Goal: Feedback & Contribution: Submit feedback/report problem

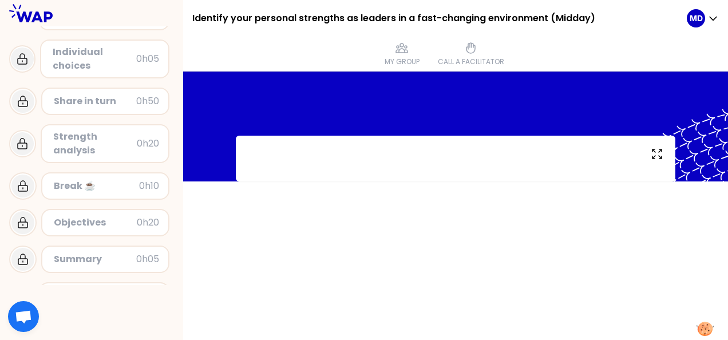
scroll to position [99, 0]
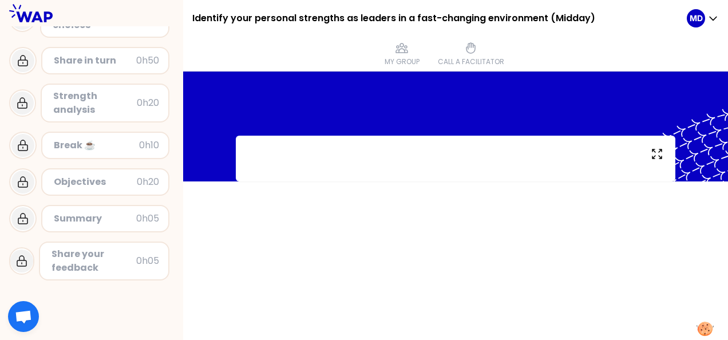
click at [126, 191] on div "Objectives 0h20" at bounding box center [105, 181] width 128 height 27
click at [110, 115] on div "Strength analysis 0h20" at bounding box center [105, 103] width 129 height 39
click at [112, 68] on div "Share in turn 0h50" at bounding box center [106, 61] width 108 height 16
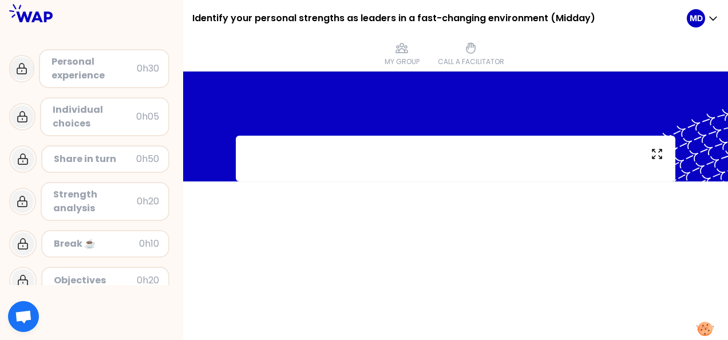
drag, startPoint x: 109, startPoint y: 68, endPoint x: 100, endPoint y: 85, distance: 19.5
click at [109, 68] on div "Personal experience" at bounding box center [94, 68] width 85 height 27
click at [90, 107] on div "Individual choices" at bounding box center [95, 116] width 84 height 27
drag, startPoint x: 85, startPoint y: 142, endPoint x: 113, endPoint y: 151, distance: 29.0
click at [85, 143] on div "Share in turn 0h50" at bounding box center [91, 159] width 165 height 37
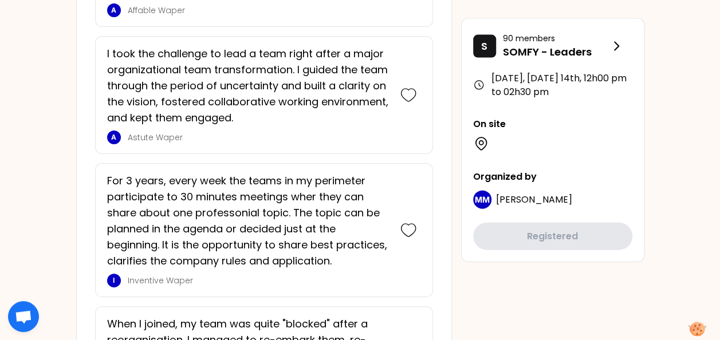
scroll to position [1203, 0]
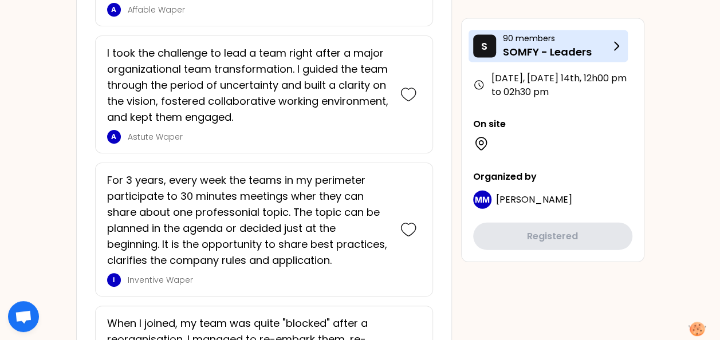
click at [617, 48] on icon at bounding box center [616, 47] width 14 height 14
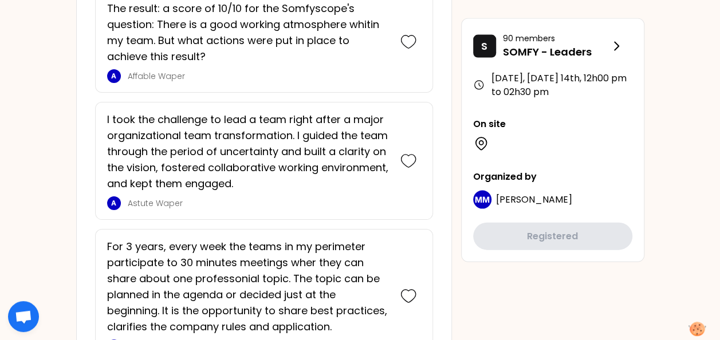
scroll to position [1145, 0]
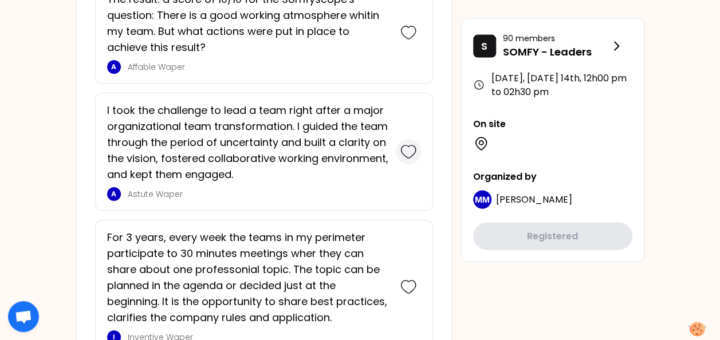
click at [411, 147] on icon at bounding box center [408, 152] width 16 height 16
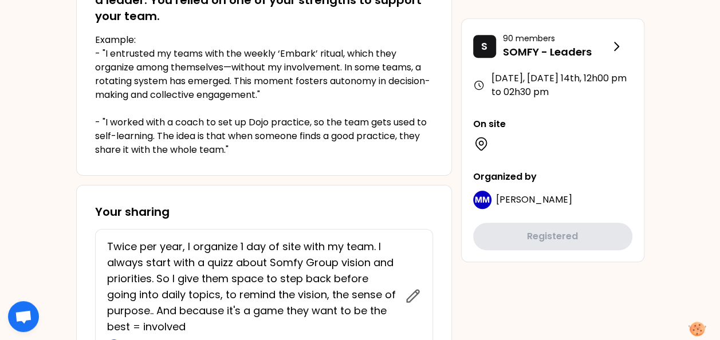
scroll to position [0, 0]
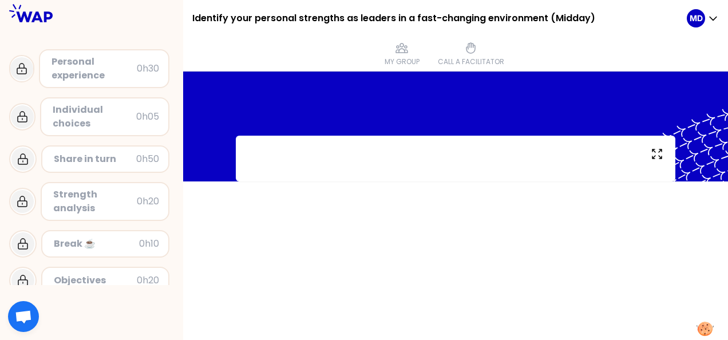
drag, startPoint x: 380, startPoint y: 166, endPoint x: 413, endPoint y: 164, distance: 33.3
click at [413, 166] on div at bounding box center [456, 159] width 440 height 46
click at [398, 183] on div at bounding box center [455, 206] width 545 height 269
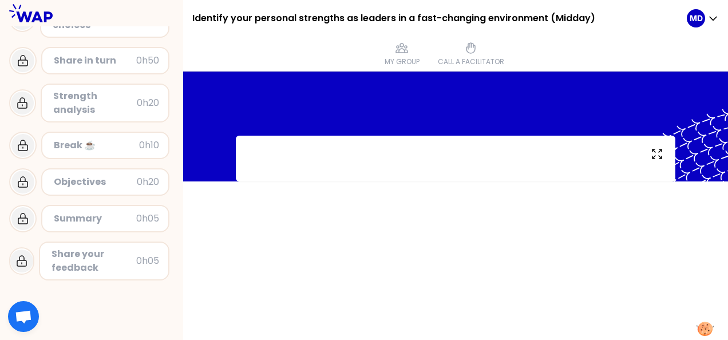
click at [105, 108] on div "Strength analysis" at bounding box center [95, 102] width 84 height 27
click at [334, 147] on div at bounding box center [456, 159] width 440 height 46
drag, startPoint x: 337, startPoint y: 142, endPoint x: 346, endPoint y: 132, distance: 13.8
click at [342, 136] on div at bounding box center [456, 159] width 440 height 46
click at [357, 129] on div at bounding box center [455, 127] width 545 height 110
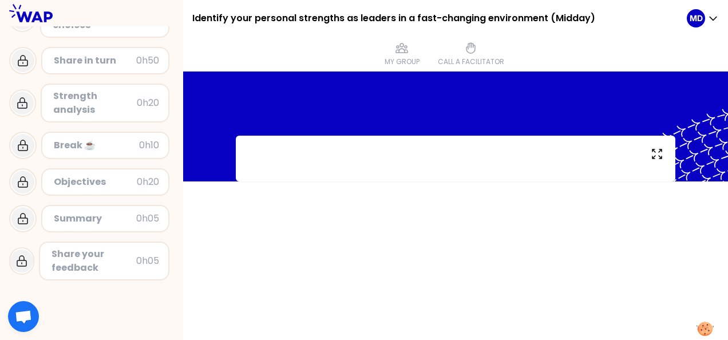
drag, startPoint x: 387, startPoint y: 139, endPoint x: 342, endPoint y: 145, distance: 45.1
click at [341, 145] on div at bounding box center [456, 159] width 440 height 46
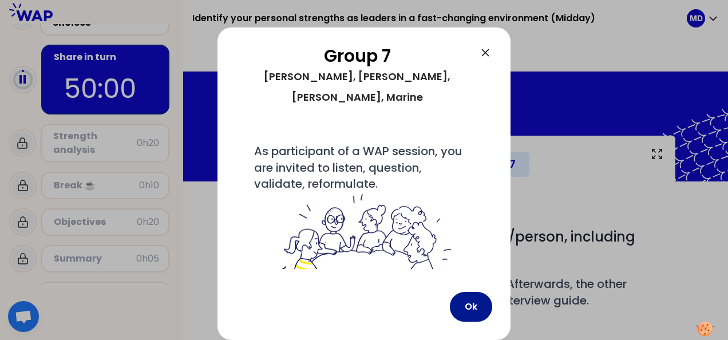
click at [474, 301] on button "Ok" at bounding box center [471, 307] width 42 height 30
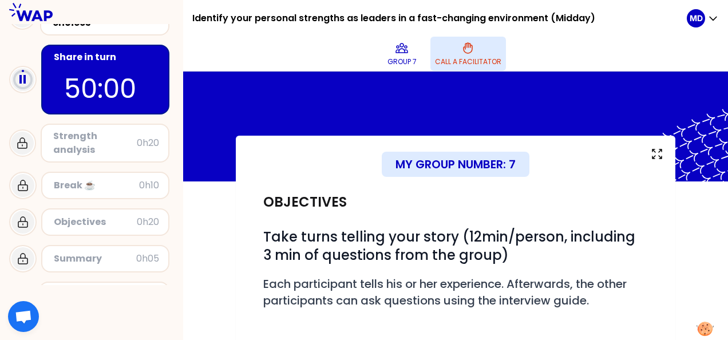
click at [461, 50] on button "Call a facilitator" at bounding box center [469, 54] width 76 height 34
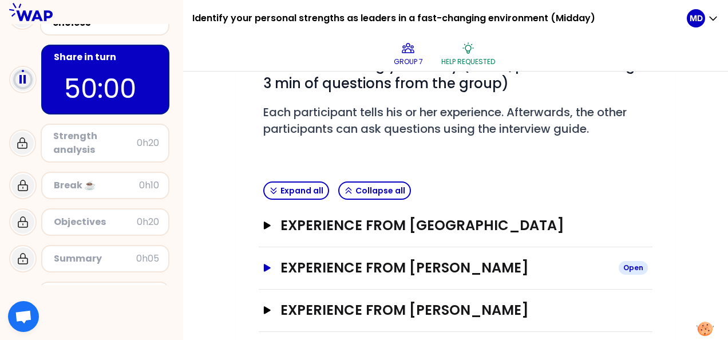
scroll to position [226, 0]
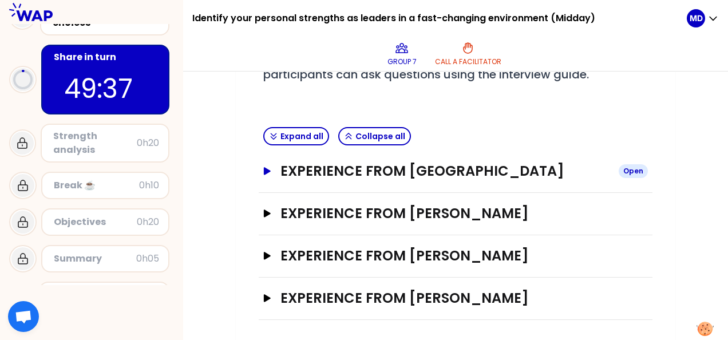
click at [266, 171] on icon "button" at bounding box center [267, 170] width 7 height 7
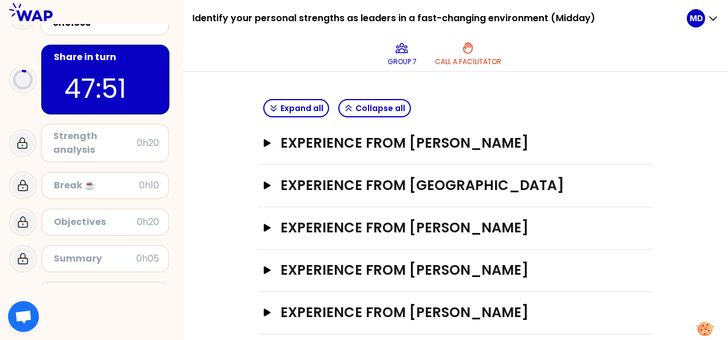
scroll to position [268, 0]
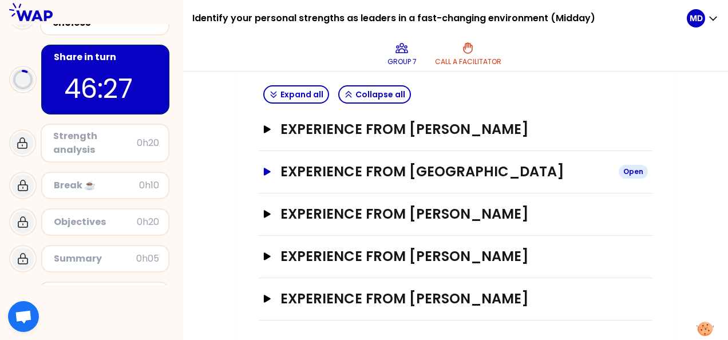
click at [267, 172] on icon "button" at bounding box center [267, 171] width 7 height 7
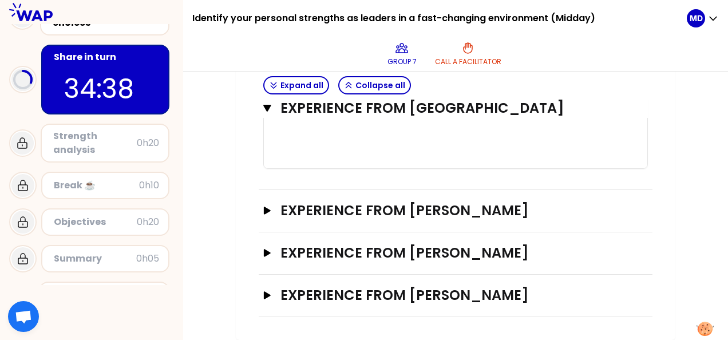
scroll to position [1019, 0]
click at [263, 297] on icon "button" at bounding box center [267, 295] width 9 height 8
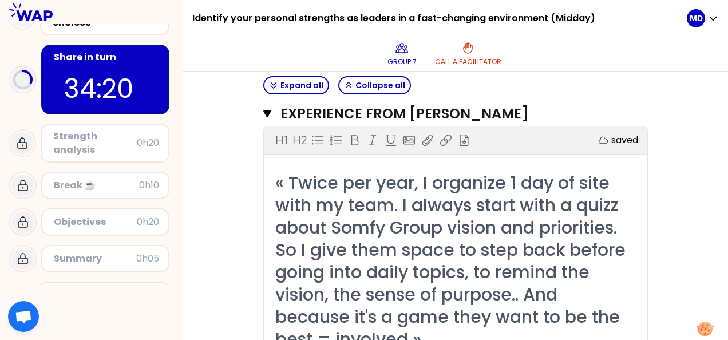
scroll to position [1191, 0]
click at [271, 119] on icon "button" at bounding box center [267, 113] width 8 height 9
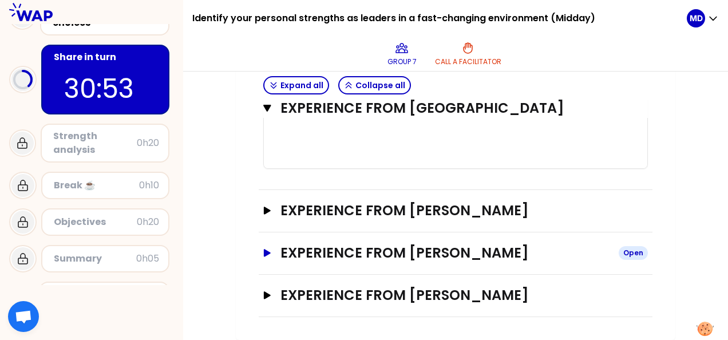
scroll to position [1047, 0]
click at [267, 256] on icon "button" at bounding box center [267, 253] width 9 height 8
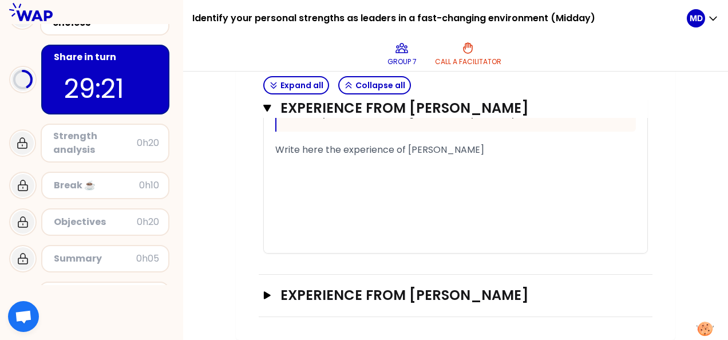
scroll to position [1716, 0]
click at [318, 156] on span "Write here the experience of Gabriel" at bounding box center [379, 149] width 209 height 13
click at [294, 150] on span "Write here the experience of Gabriel" at bounding box center [379, 149] width 209 height 13
click at [336, 154] on span "Write here the experience of Gabriel" at bounding box center [379, 149] width 209 height 13
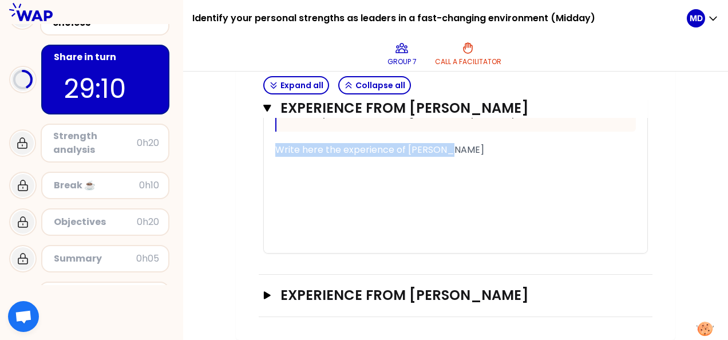
drag, startPoint x: 451, startPoint y: 149, endPoint x: 263, endPoint y: 154, distance: 187.9
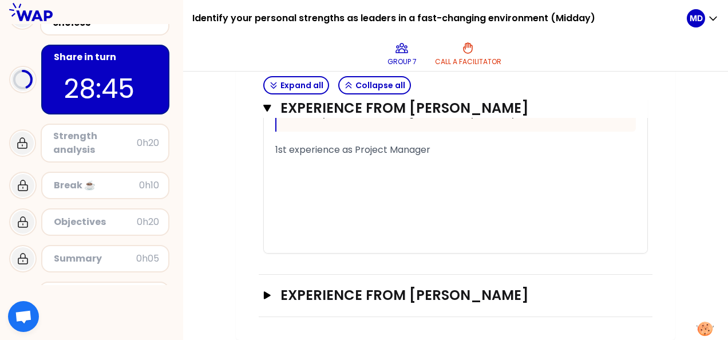
click at [450, 152] on div "1st experience as Project Manager" at bounding box center [455, 150] width 361 height 14
click at [430, 152] on span "1st experience as Project Manager > more global function" at bounding box center [404, 149] width 259 height 13
click at [607, 150] on div "1st experience as Project Manager within > more global function" at bounding box center [455, 150] width 361 height 14
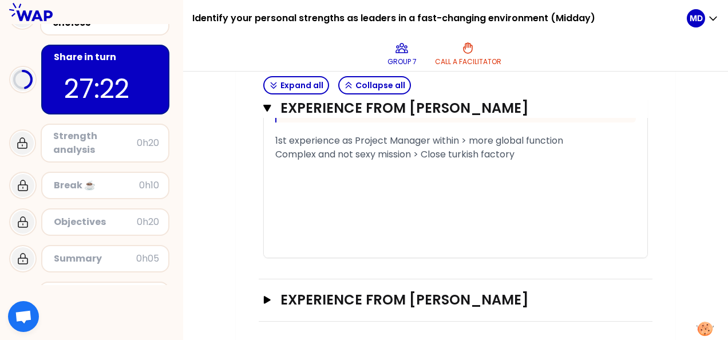
click at [462, 147] on span "1st experience as Project Manager within > more global function" at bounding box center [419, 140] width 288 height 13
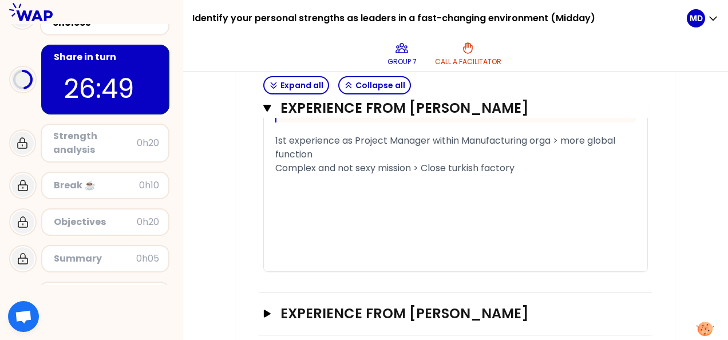
click at [399, 189] on div "﻿" at bounding box center [455, 182] width 361 height 14
drag, startPoint x: 297, startPoint y: 193, endPoint x: 305, endPoint y: 192, distance: 8.6
click at [297, 188] on span "Multifonctions project" at bounding box center [324, 181] width 99 height 13
click at [391, 189] on div "Multi-fonctions project" at bounding box center [455, 182] width 361 height 14
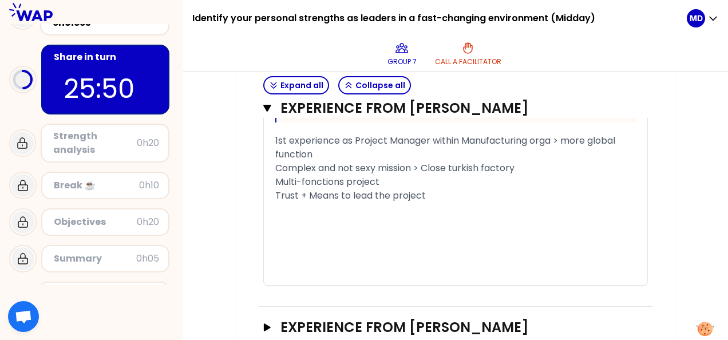
click at [276, 202] on span "Trust + Means to lead the project" at bounding box center [350, 195] width 151 height 13
click at [502, 203] on div "Somfy gaves : Trust + Means to lead the project" at bounding box center [455, 196] width 361 height 14
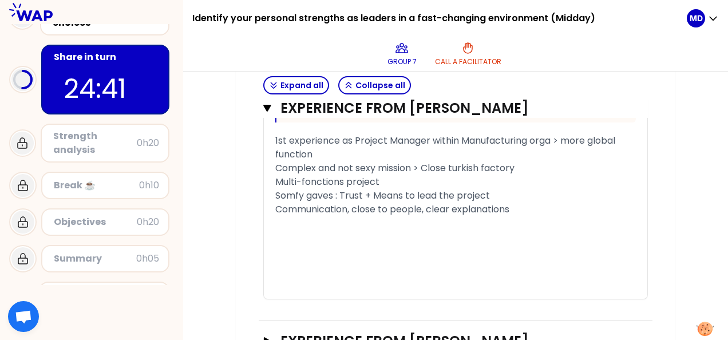
click at [277, 216] on span "Communication, close to people, clear explanations" at bounding box center [392, 209] width 234 height 13
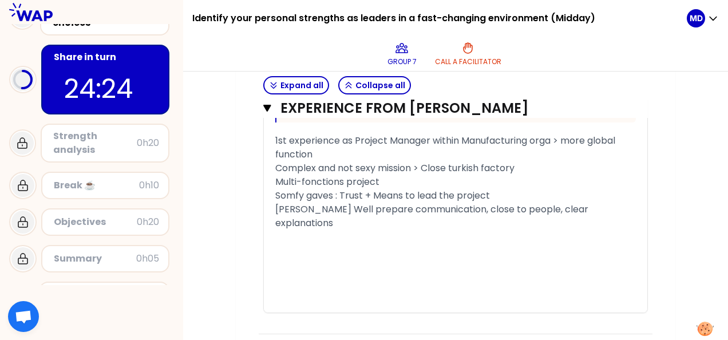
click at [312, 219] on span "Gabriel Well prepare communication, close to people, clear explanations" at bounding box center [433, 216] width 316 height 27
click at [472, 220] on span "Gabriel + HR : Well prepare communication, close to people, clear explanations" at bounding box center [446, 216] width 342 height 27
click at [303, 244] on div "﻿" at bounding box center [455, 237] width 361 height 14
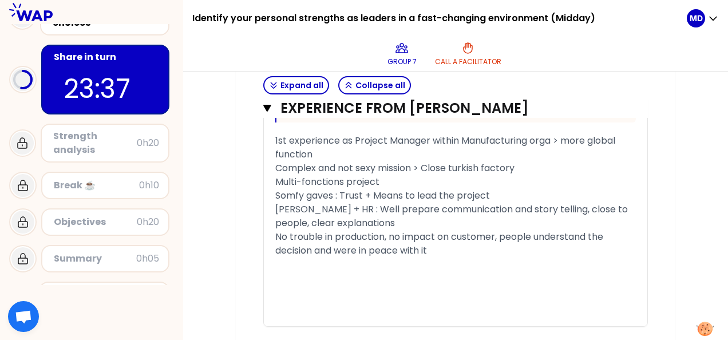
click at [277, 246] on span "No trouble in production, no impact on customer, people understand the decision…" at bounding box center [440, 243] width 330 height 27
click at [385, 189] on div "Multi-fonctions project" at bounding box center [455, 182] width 361 height 14
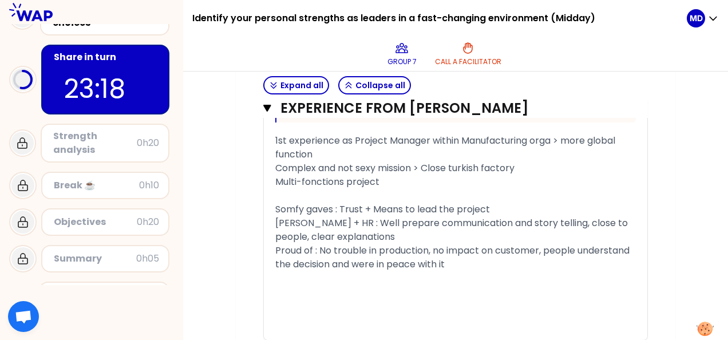
click at [497, 216] on div "Somfy gaves : Trust + Means to lead the project" at bounding box center [455, 210] width 361 height 14
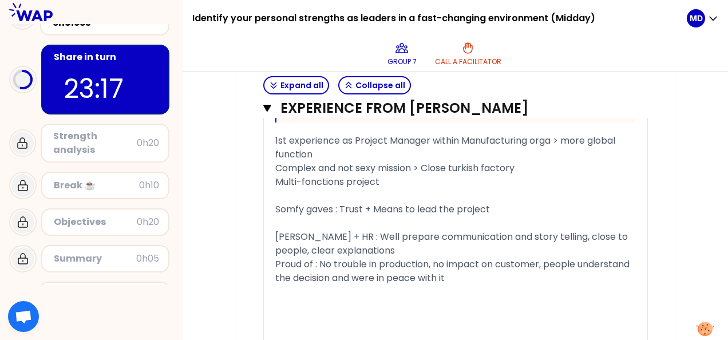
scroll to position [1773, 0]
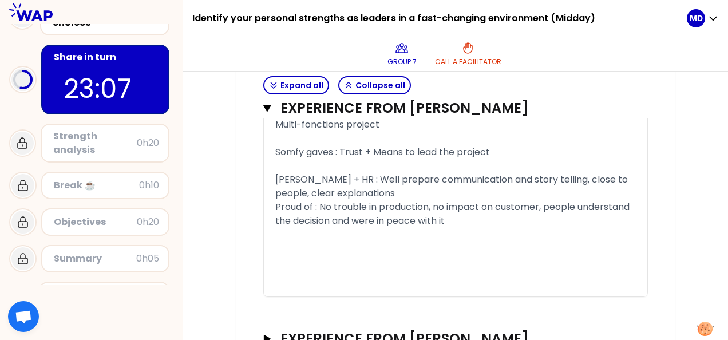
click at [372, 200] on div "Gabriel + HR : Well prepare communication and story telling, close to people, c…" at bounding box center [455, 186] width 361 height 27
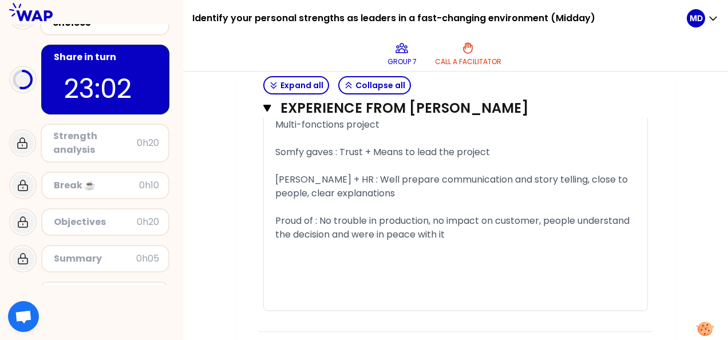
click at [541, 230] on span "Proud of : No trouble in production, no impact on customer, people understand t…" at bounding box center [453, 227] width 357 height 27
click at [365, 241] on span "Proud of : No trouble in production, no impact on customers, people understand …" at bounding box center [455, 227] width 361 height 27
drag, startPoint x: 321, startPoint y: 246, endPoint x: 310, endPoint y: 246, distance: 11.5
click at [310, 241] on span "Proud of : No trouble in production, no impact on customers, people understand …" at bounding box center [455, 227] width 361 height 27
click at [546, 255] on div "﻿" at bounding box center [455, 249] width 361 height 14
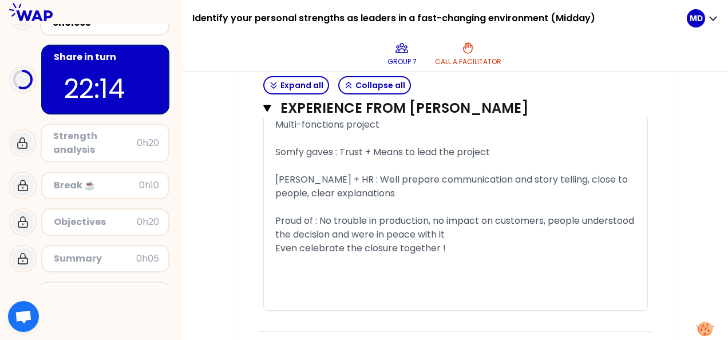
click at [552, 233] on span "Proud of : No trouble in production, no impact on customers, people understood …" at bounding box center [455, 227] width 361 height 27
click at [384, 241] on span "Proud of : No trouble in production, no impact on customers, people understood …" at bounding box center [455, 227] width 361 height 27
click at [531, 242] on div "Proud of : No trouble in production, no impact on customers, people understood …" at bounding box center [455, 227] width 361 height 27
click at [447, 241] on span "Proud of : No trouble in production, no impact on customers, people understood …" at bounding box center [455, 227] width 361 height 27
click at [395, 192] on span "Gabriel + HR : Well prepare communication and story telling, close to people, c…" at bounding box center [452, 186] width 355 height 27
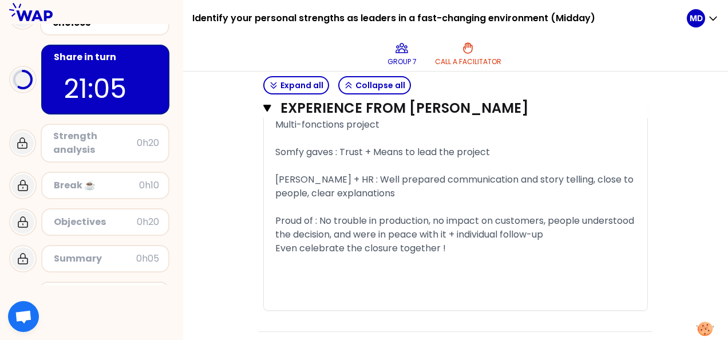
click at [431, 239] on span "Proud of : No trouble in production, no impact on customers, people understood …" at bounding box center [455, 227] width 361 height 27
click at [503, 190] on span "Gabriel + HR : Well prepared communication and story telling, close to people, …" at bounding box center [455, 186] width 361 height 27
click at [510, 226] on span "Proud of : No trouble in production, no impact on customers, people understood …" at bounding box center [455, 227] width 361 height 27
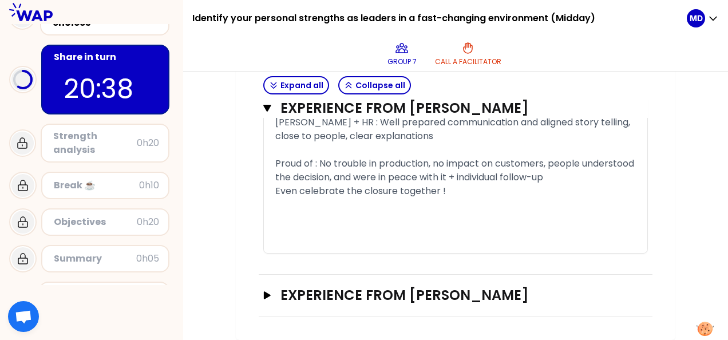
scroll to position [1839, 0]
click at [268, 298] on icon "button" at bounding box center [267, 294] width 7 height 7
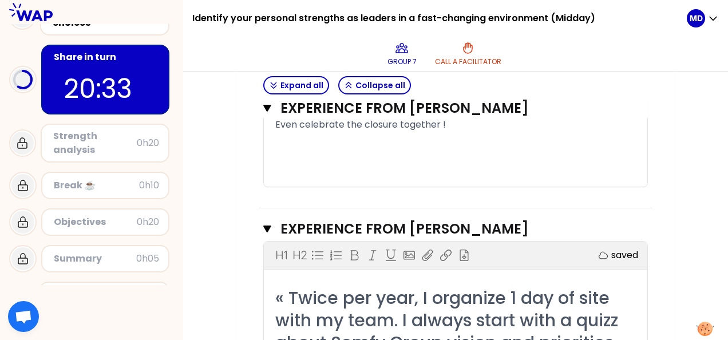
scroll to position [1782, 0]
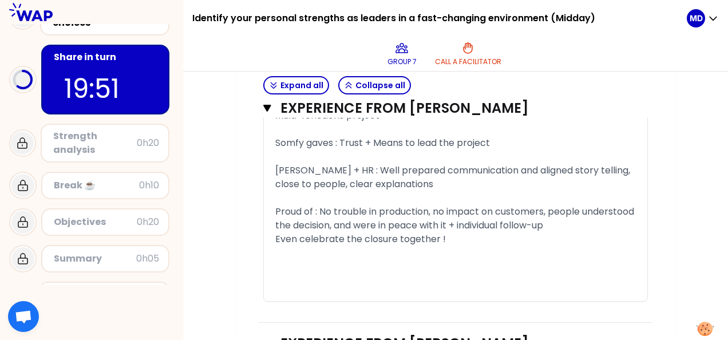
click at [387, 232] on span "Proud of : No trouble in production, no impact on customers, people understood …" at bounding box center [455, 218] width 361 height 27
click at [620, 233] on div "Proud of : No trouble in production, no impact on customers, people understood …" at bounding box center [455, 218] width 361 height 27
click at [432, 223] on span "Proud of : No trouble in production, no impact on customers, people understood …" at bounding box center [455, 218] width 361 height 27
click at [615, 233] on div "Proud of : No trouble in production, no impact on customers, people understood …" at bounding box center [455, 218] width 361 height 27
click at [632, 232] on span "Proud of : No trouble in production, no impact on customers, people understood …" at bounding box center [455, 218] width 361 height 27
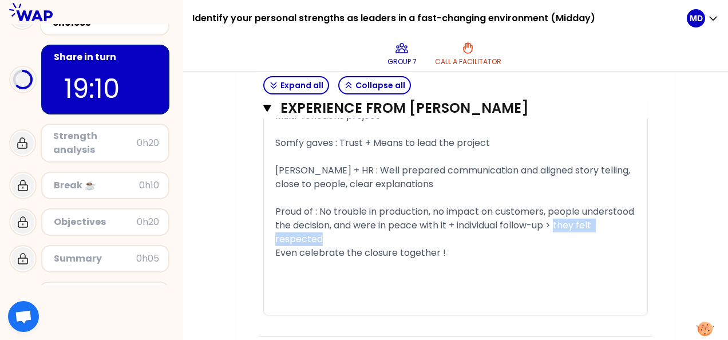
drag, startPoint x: 364, startPoint y: 249, endPoint x: 274, endPoint y: 251, distance: 89.9
copy span "they felt respected"
click at [393, 246] on div "Proud of : No trouble in production, no impact on customers, people understood …" at bounding box center [455, 225] width 361 height 41
click at [396, 259] on span "Even celebrate the closure together !" at bounding box center [360, 252] width 171 height 13
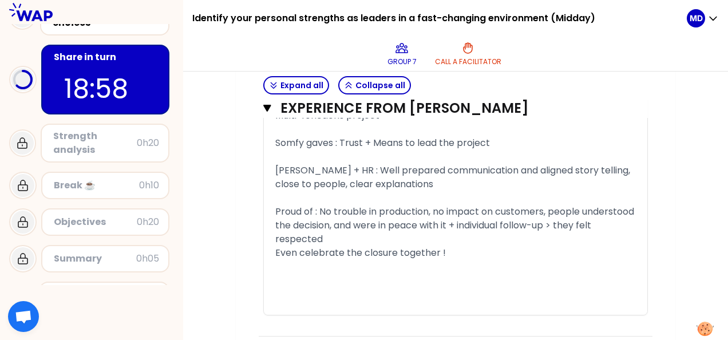
click at [383, 233] on span "Proud of : No trouble in production, no impact on customers, people understood …" at bounding box center [455, 225] width 361 height 41
click at [355, 227] on span "Proud of : No trouble in production, no impact on customers, people understood …" at bounding box center [455, 225] width 361 height 41
click at [376, 246] on div "Proud of : No trouble in production, no impact on customers, people understood …" at bounding box center [455, 225] width 361 height 41
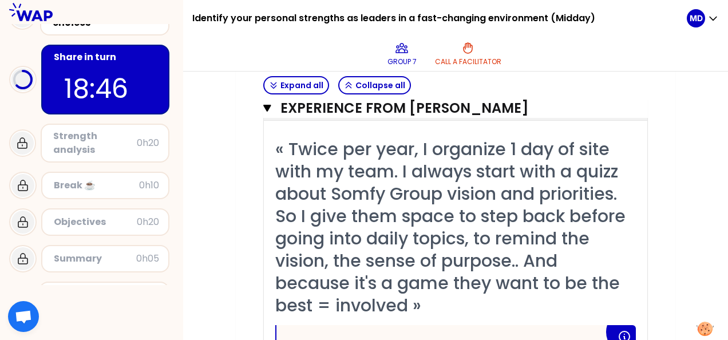
scroll to position [2069, 0]
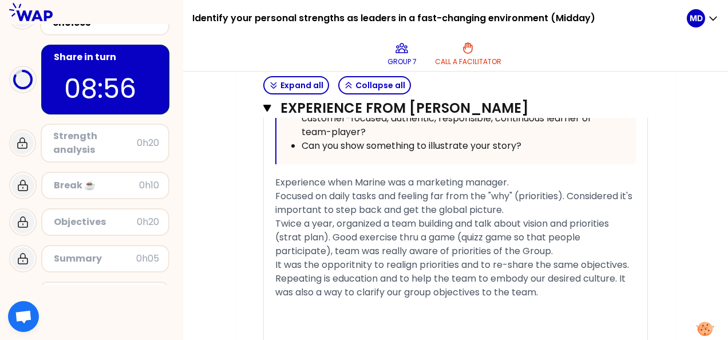
scroll to position [2426, 0]
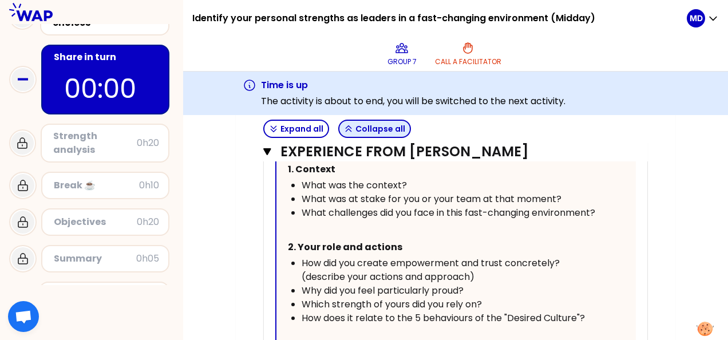
click at [388, 127] on button "Collapse all" at bounding box center [374, 129] width 73 height 18
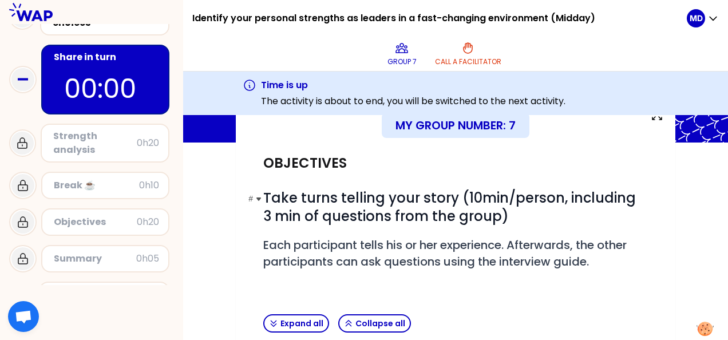
scroll to position [0, 0]
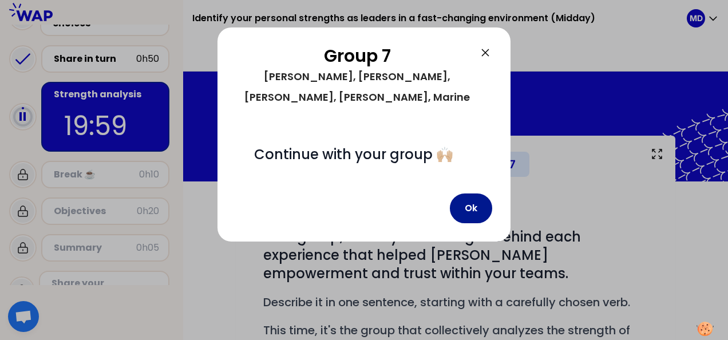
click at [467, 194] on button "Ok" at bounding box center [471, 209] width 42 height 30
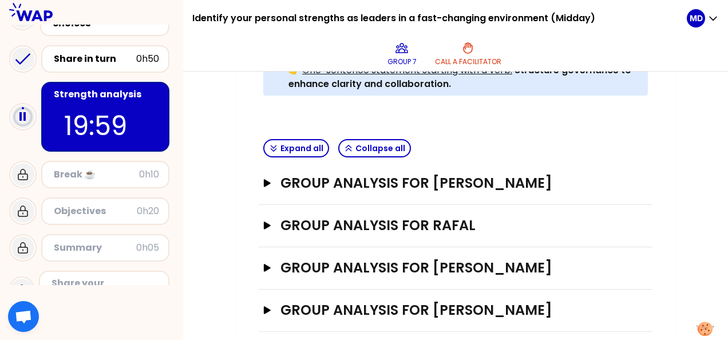
scroll to position [401, 0]
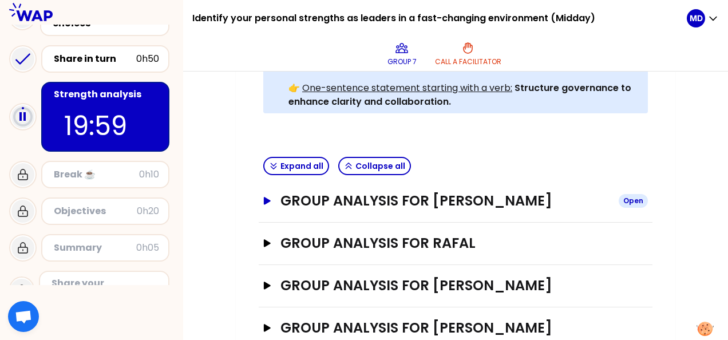
click at [265, 199] on icon "button" at bounding box center [267, 200] width 7 height 7
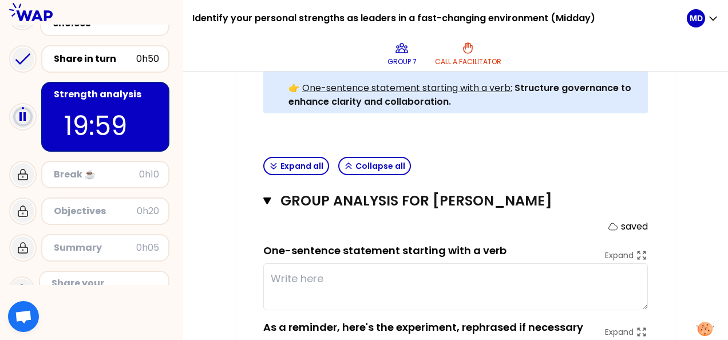
click at [293, 277] on textarea at bounding box center [455, 286] width 385 height 47
click at [398, 221] on div "saved" at bounding box center [455, 227] width 385 height 14
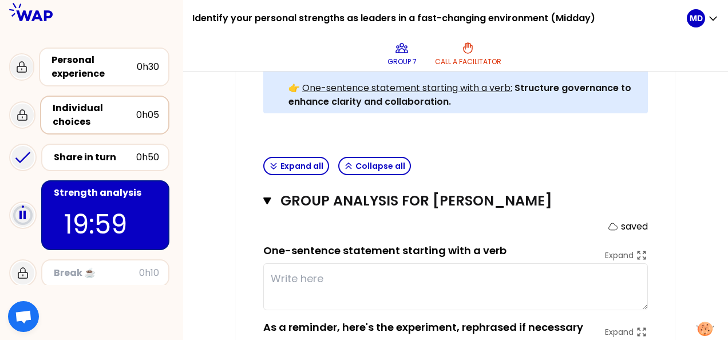
click at [99, 128] on div "Individual choices" at bounding box center [95, 114] width 84 height 27
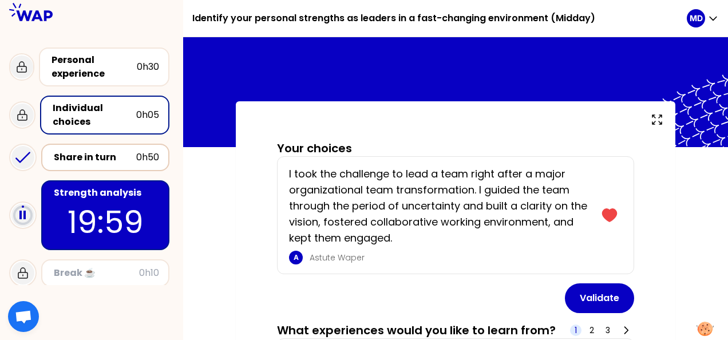
click at [93, 152] on div "Share in turn" at bounding box center [95, 158] width 82 height 14
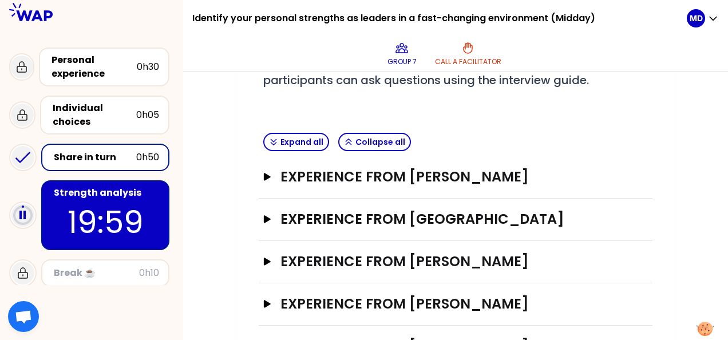
scroll to position [229, 0]
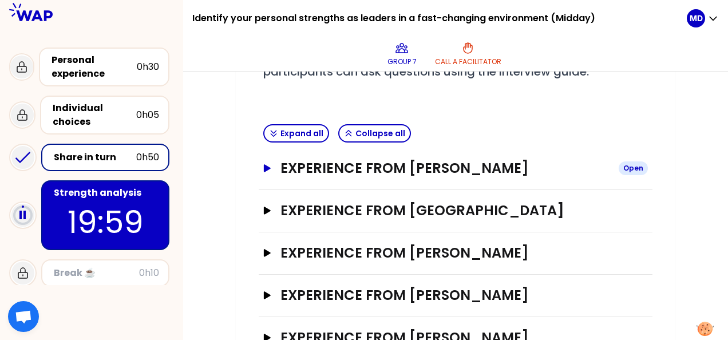
click at [263, 168] on icon "button" at bounding box center [267, 168] width 9 height 8
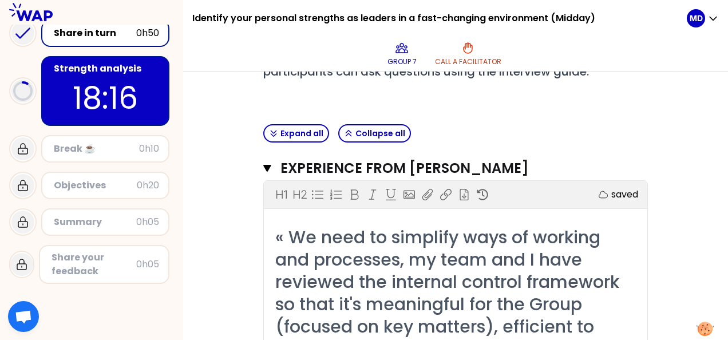
scroll to position [127, 0]
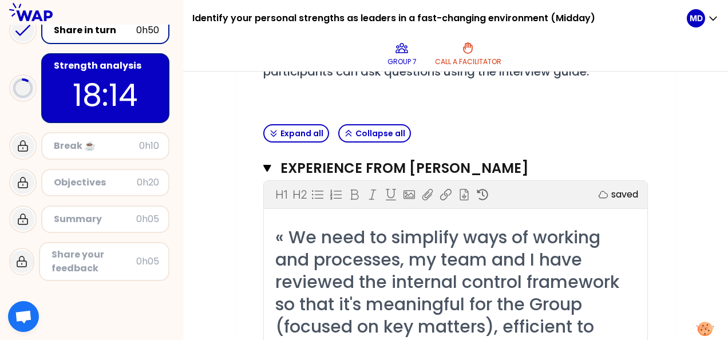
click at [100, 186] on div "Objectives" at bounding box center [95, 183] width 83 height 14
click at [100, 180] on div "Objectives" at bounding box center [95, 183] width 83 height 14
click at [19, 181] on icon at bounding box center [23, 183] width 14 height 14
click at [103, 102] on p "18:12" at bounding box center [106, 95] width 108 height 45
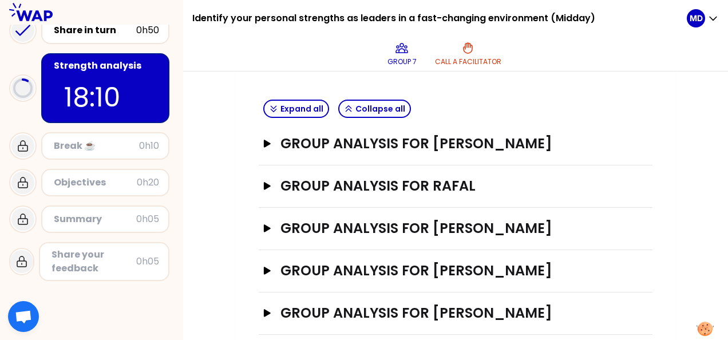
scroll to position [472, 0]
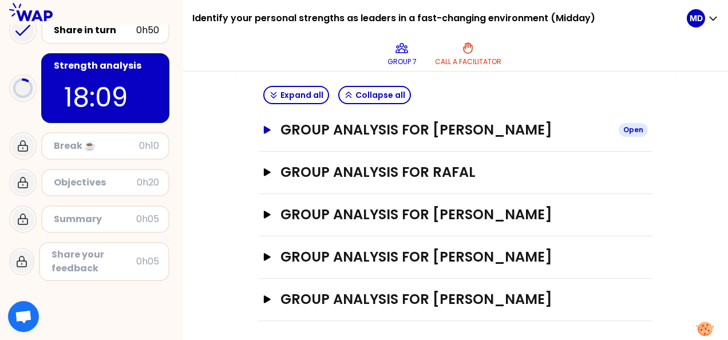
click at [268, 126] on icon "button" at bounding box center [267, 130] width 9 height 8
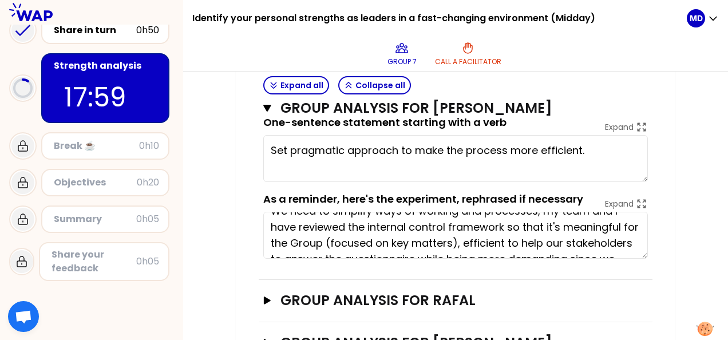
scroll to position [0, 0]
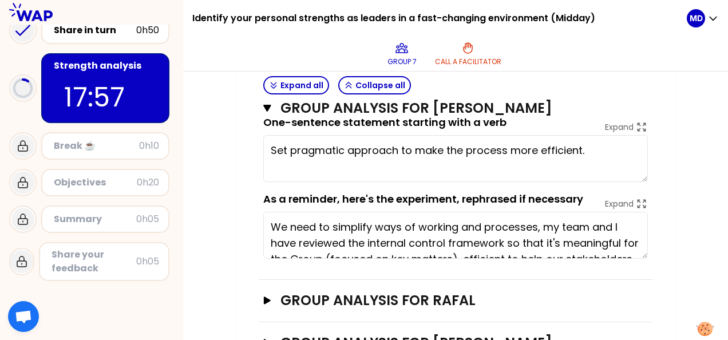
click at [363, 227] on textarea "We need to simplify ways of working and processes, my team and I have reviewed …" at bounding box center [455, 235] width 385 height 47
click at [266, 301] on icon "button" at bounding box center [267, 301] width 9 height 8
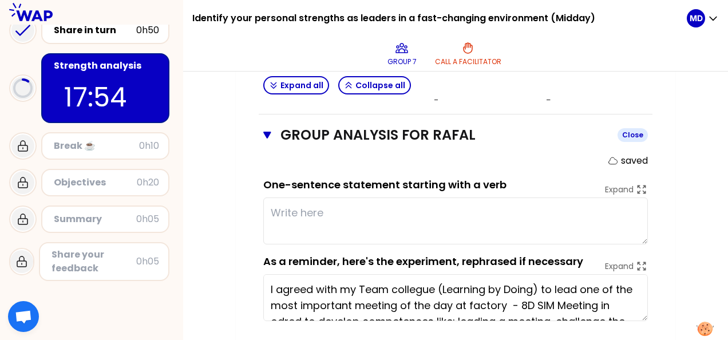
scroll to position [758, 0]
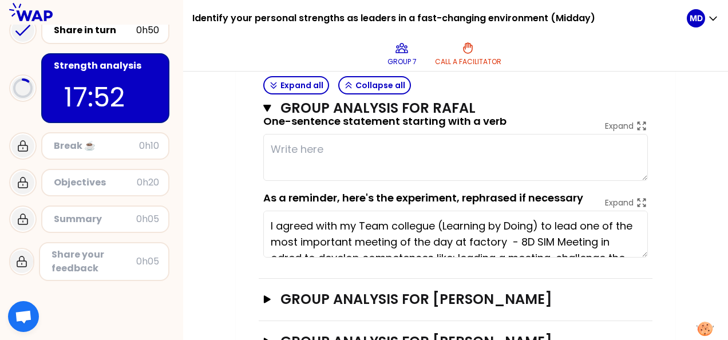
click at [369, 233] on textarea "I agreed with my Team collegue (Learning by Doing) to lead one of the most impo…" at bounding box center [455, 234] width 385 height 47
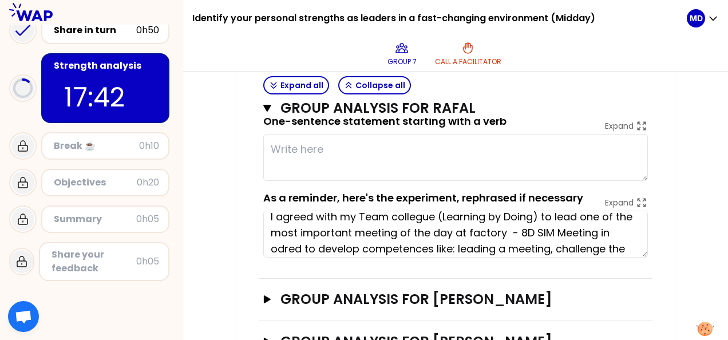
scroll to position [0, 0]
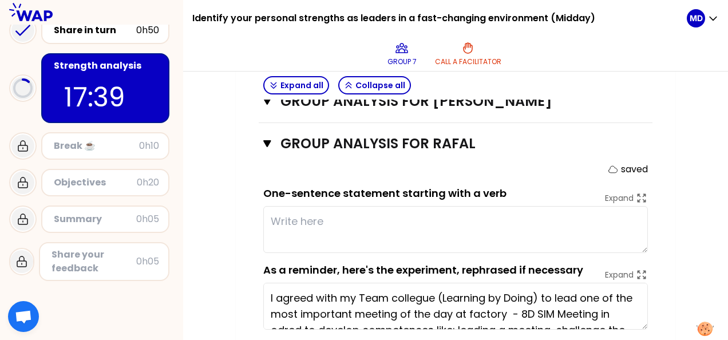
scroll to position [701, 0]
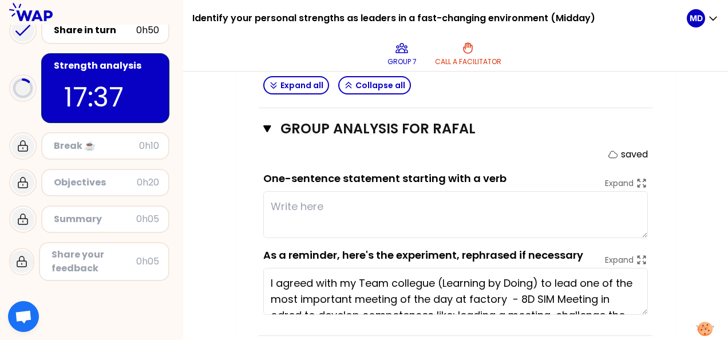
click at [434, 284] on textarea "I agreed with my Team collegue (Learning by Doing) to lead one of the most impo…" at bounding box center [455, 291] width 385 height 47
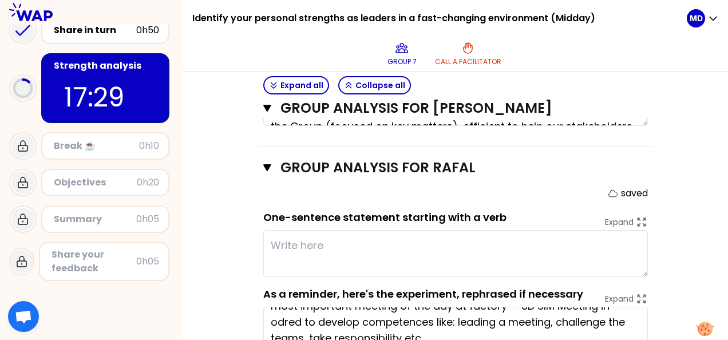
scroll to position [644, 0]
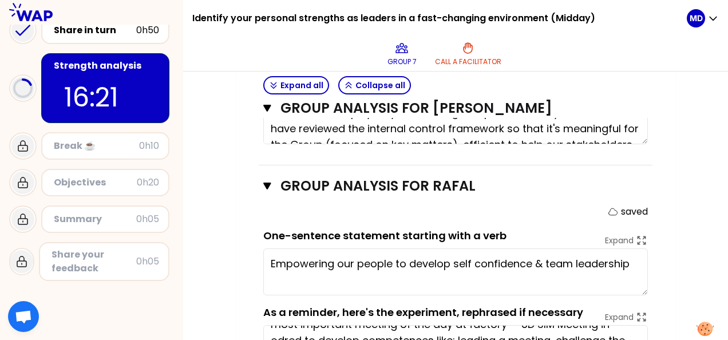
type textarea "Empowering our people to develop self confidence & team leadership !"
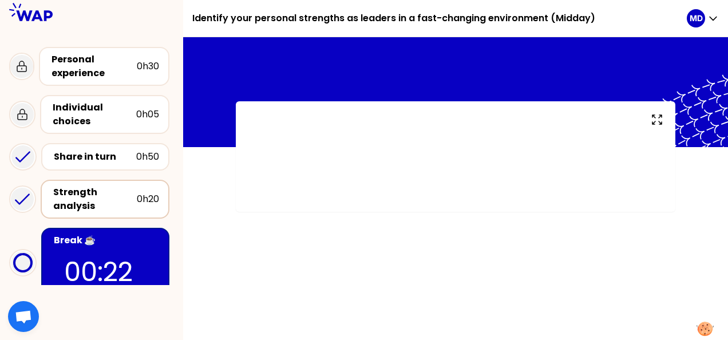
scroll to position [139, 0]
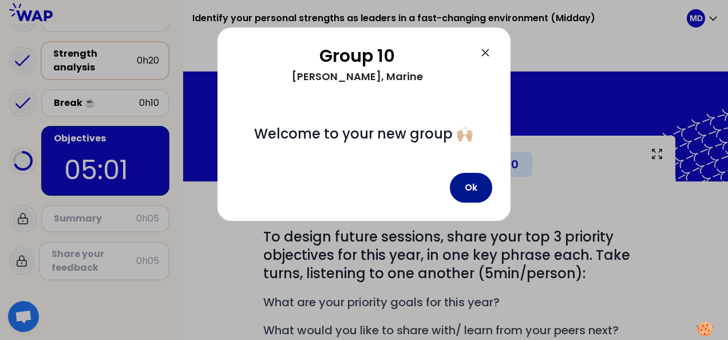
click at [470, 191] on button "Ok" at bounding box center [471, 188] width 42 height 30
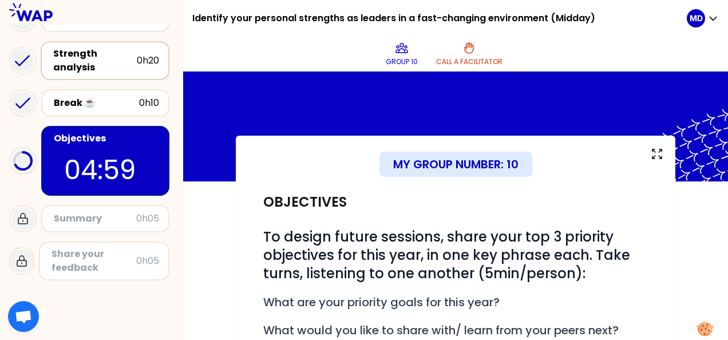
click at [101, 175] on p "04:59" at bounding box center [105, 170] width 82 height 40
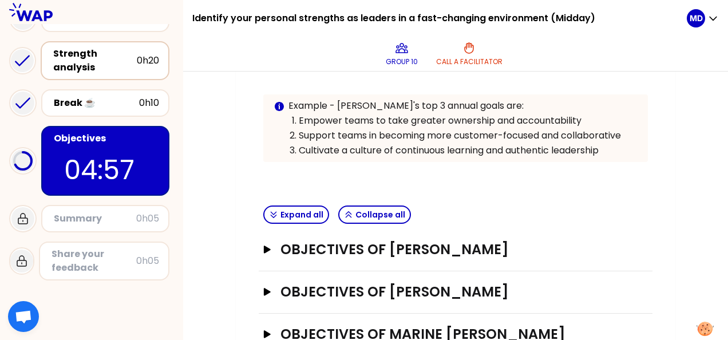
scroll to position [304, 0]
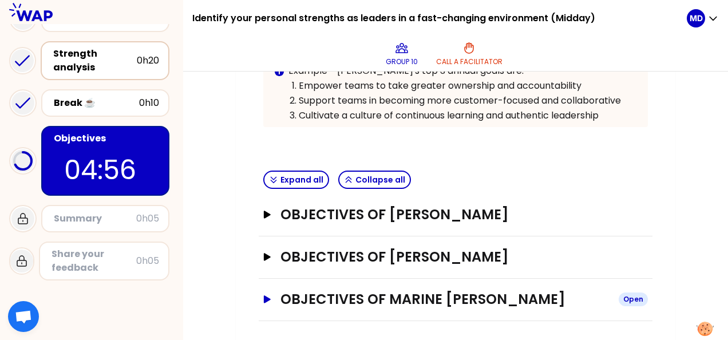
click at [274, 293] on button "Objectives of Marine DANIEL Open" at bounding box center [455, 299] width 385 height 18
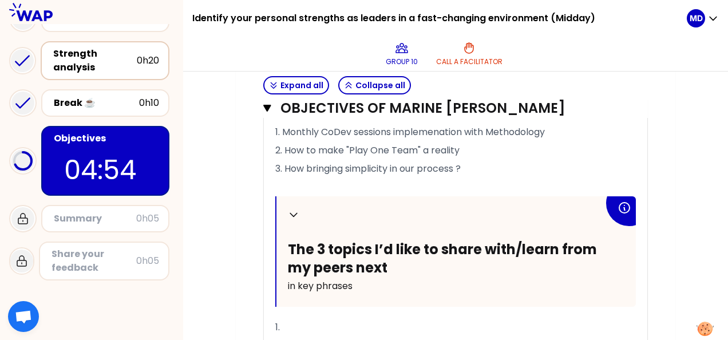
scroll to position [757, 0]
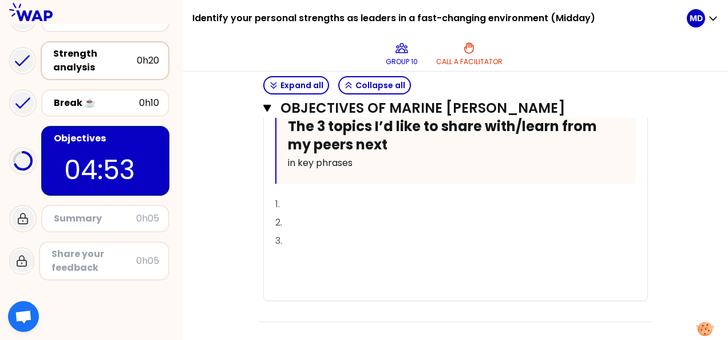
drag, startPoint x: 295, startPoint y: 200, endPoint x: 306, endPoint y: 200, distance: 11.5
click at [294, 200] on p "1." at bounding box center [455, 204] width 361 height 18
click at [356, 202] on span "1. tips to improve simplicity" at bounding box center [335, 204] width 120 height 13
drag, startPoint x: 329, startPoint y: 219, endPoint x: 306, endPoint y: 211, distance: 24.3
click at [329, 219] on p "2." at bounding box center [455, 223] width 361 height 18
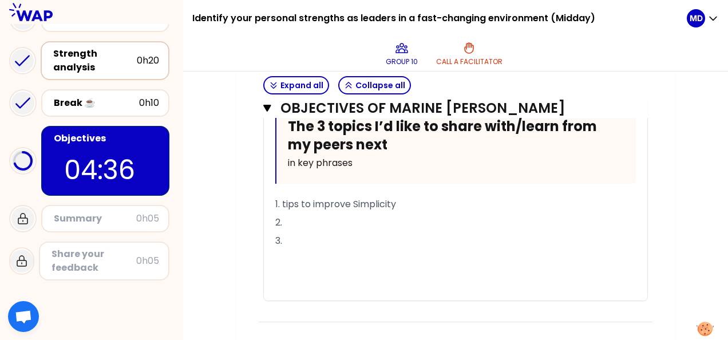
click at [286, 201] on span "1. tips to improve Simplicity" at bounding box center [335, 204] width 121 height 13
click at [316, 220] on p "2." at bounding box center [455, 223] width 361 height 18
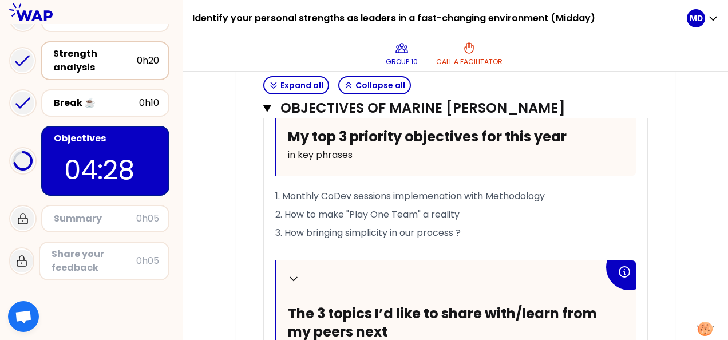
scroll to position [585, 0]
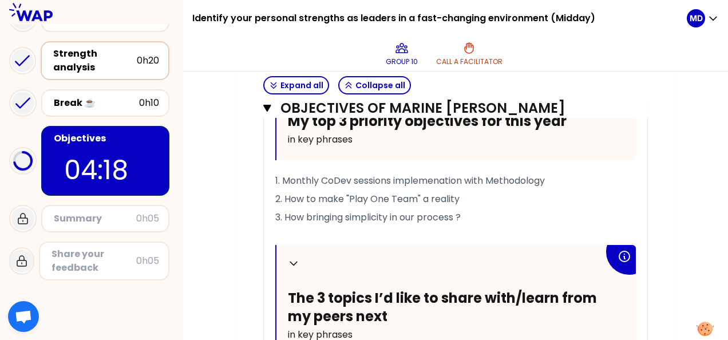
click at [490, 178] on span "1. Monthly CoDev sessions implemenation with Methodology" at bounding box center [410, 180] width 270 height 13
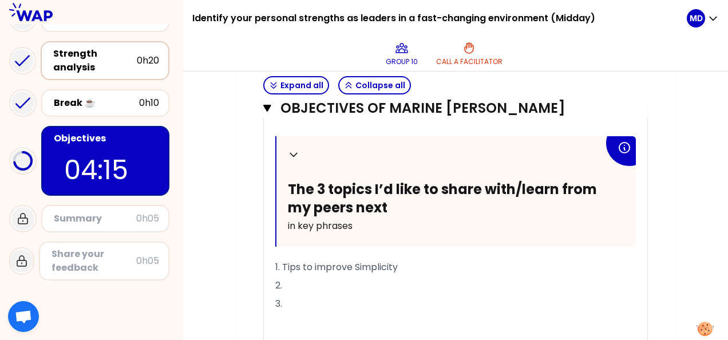
scroll to position [757, 0]
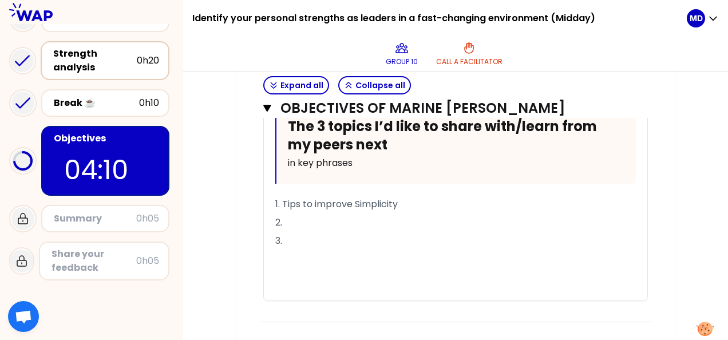
click at [312, 216] on p "2." at bounding box center [455, 223] width 361 height 18
click at [313, 238] on p "3." at bounding box center [455, 241] width 361 height 18
click at [356, 219] on span "2. How to animate Play 2030 strat plan" at bounding box center [361, 222] width 173 height 13
click at [421, 218] on span "2. How to animate / bring to life Play 2030 strat plan" at bounding box center [391, 222] width 233 height 13
click at [464, 218] on span "2. How to animate / bring to life "Play 2030 strat plan" at bounding box center [393, 222] width 236 height 13
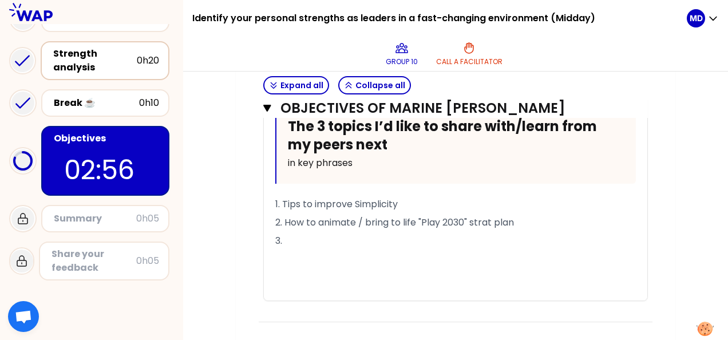
click at [353, 203] on span "1. Tips to improve Simplicity" at bounding box center [336, 204] width 123 height 13
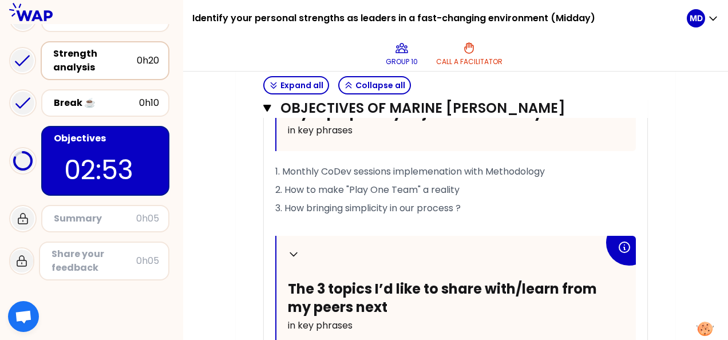
scroll to position [528, 0]
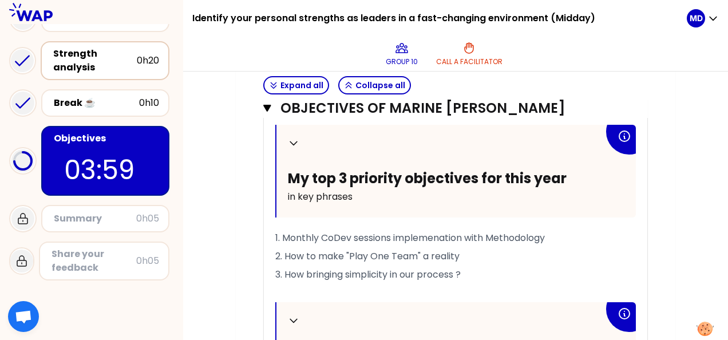
click at [442, 234] on span "1. Monthly CoDev sessions implemenation with Methodology" at bounding box center [410, 237] width 270 height 13
click at [530, 234] on span "1. Monthly CoDev sessions implementation with Methodology" at bounding box center [412, 237] width 274 height 13
click at [389, 247] on p "2. How to make "Play One Team" a reality" at bounding box center [455, 256] width 361 height 18
drag, startPoint x: 318, startPoint y: 251, endPoint x: 286, endPoint y: 255, distance: 32.3
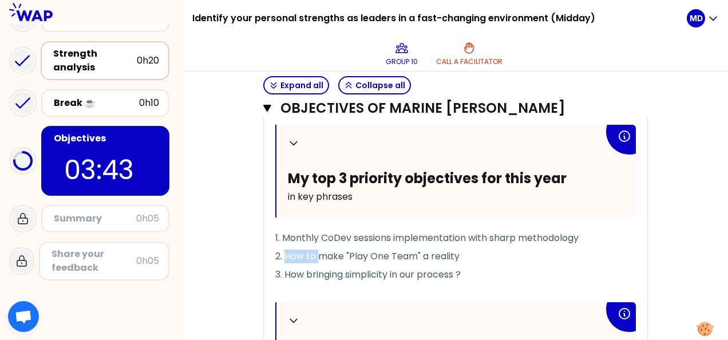
click at [286, 255] on span "2. How to make "Play One Team" a reality" at bounding box center [367, 256] width 184 height 13
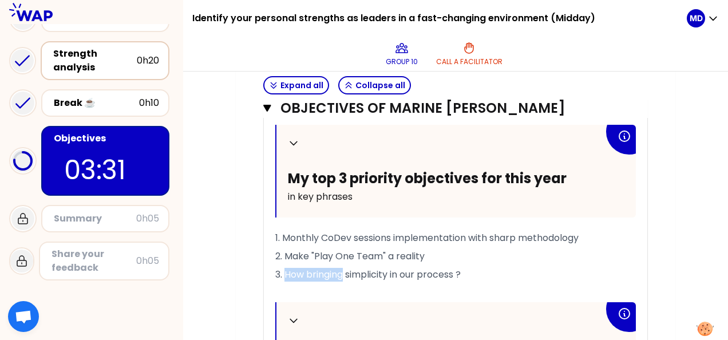
drag, startPoint x: 345, startPoint y: 273, endPoint x: 287, endPoint y: 276, distance: 57.9
click at [287, 276] on span "3. How bringing simplicity in our process ?" at bounding box center [368, 274] width 186 height 13
click at [434, 270] on p "3. Bring simplicity in our process ?" at bounding box center [455, 275] width 361 height 18
click at [441, 256] on p "2. Make "Play One Team" a reality" at bounding box center [455, 256] width 361 height 18
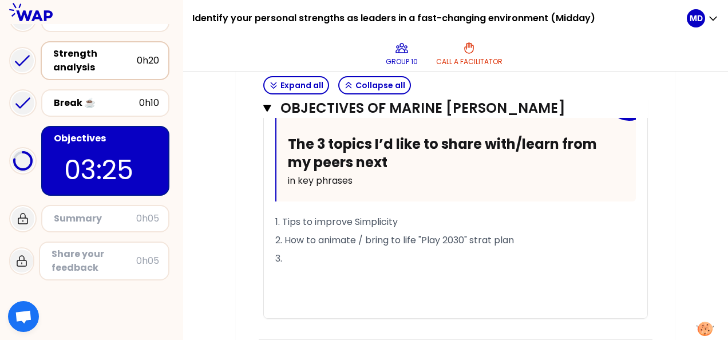
scroll to position [757, 0]
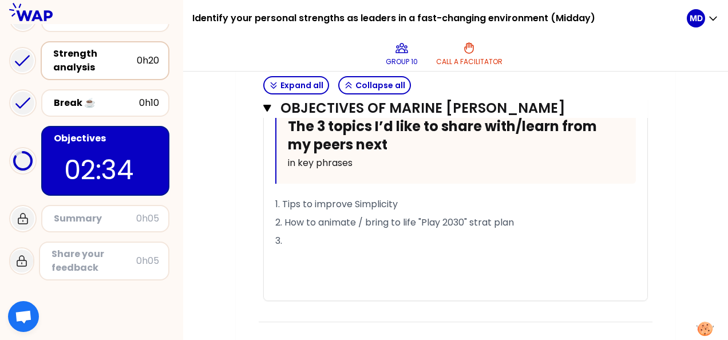
click at [553, 216] on p "2. How to animate / bring to life "Play 2030" strat plan" at bounding box center [455, 223] width 361 height 18
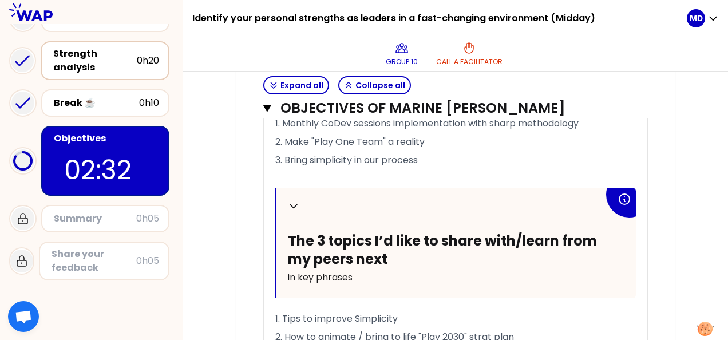
scroll to position [585, 0]
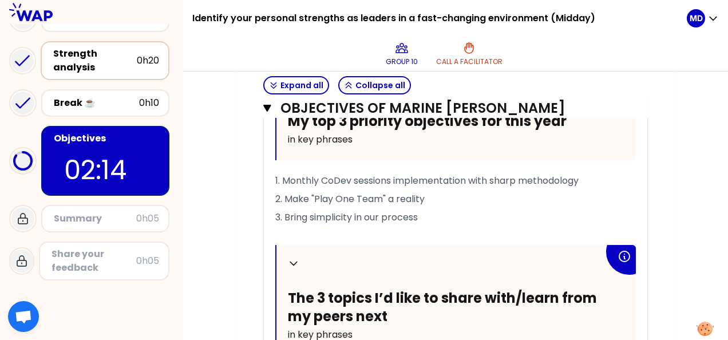
click at [431, 194] on p "2. Make "Play One Team" a reality" at bounding box center [455, 199] width 361 height 18
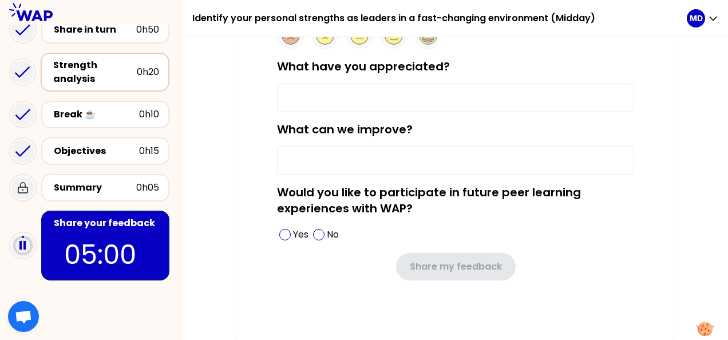
scroll to position [143, 0]
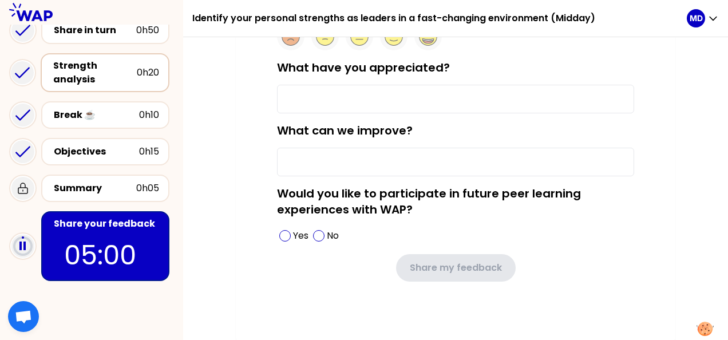
click at [637, 108] on div "Was the session useful? What have you appreciated? What can we improve? Would y…" at bounding box center [456, 158] width 394 height 321
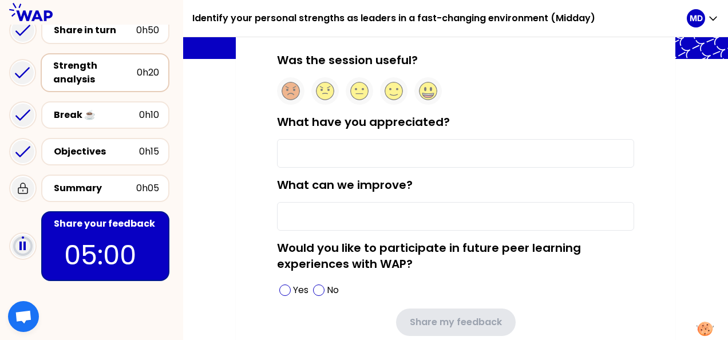
scroll to position [0, 0]
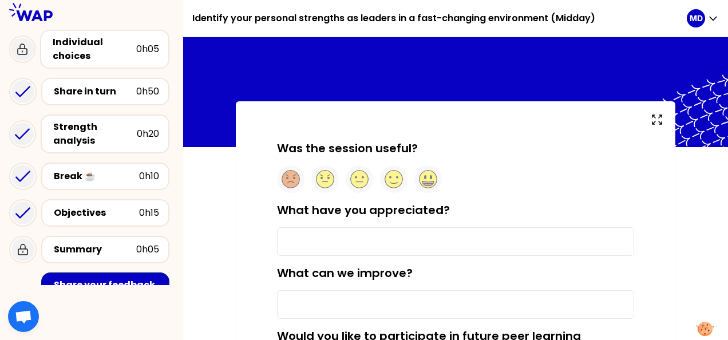
scroll to position [127, 0]
